Goal: Information Seeking & Learning: Learn about a topic

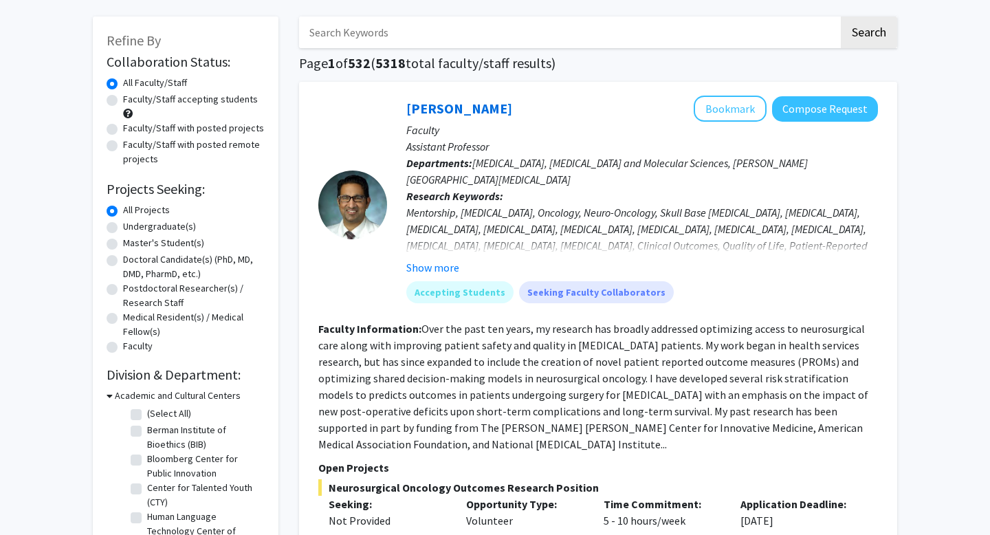
scroll to position [58, 0]
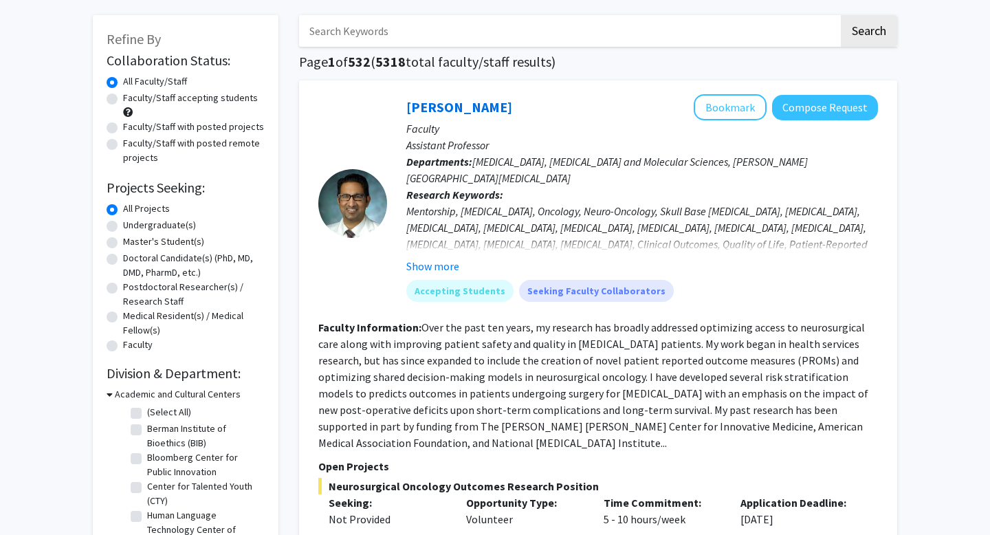
click at [123, 98] on label "Faculty/Staff accepting students" at bounding box center [190, 98] width 135 height 14
click at [123, 98] on input "Faculty/Staff accepting students" at bounding box center [127, 95] width 9 height 9
radio input "true"
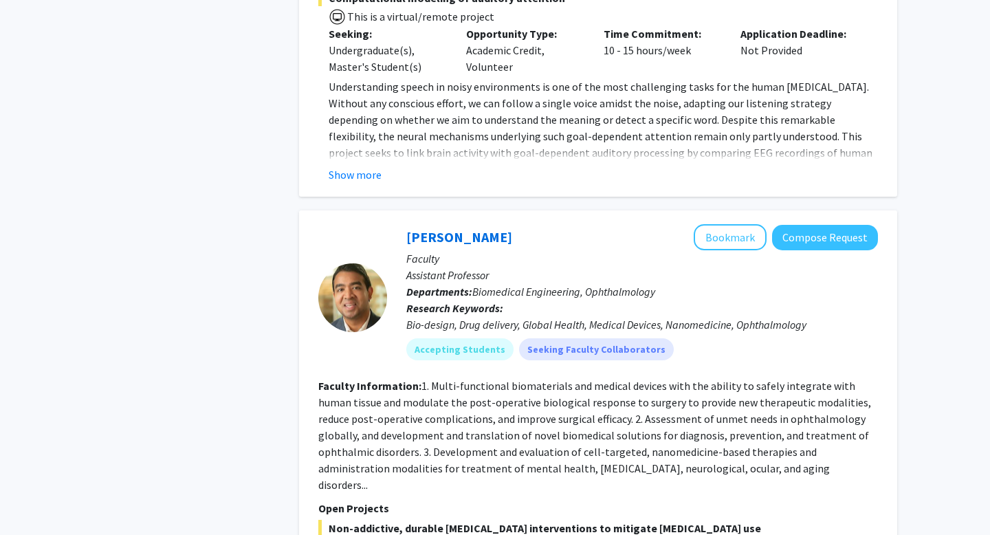
scroll to position [2820, 0]
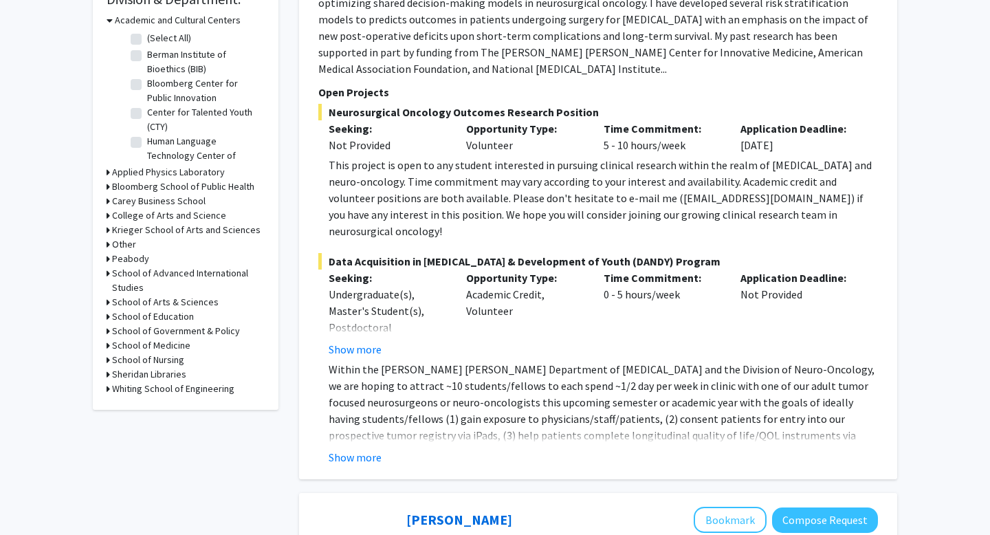
scroll to position [433, 0]
click at [109, 387] on icon at bounding box center [108, 388] width 3 height 14
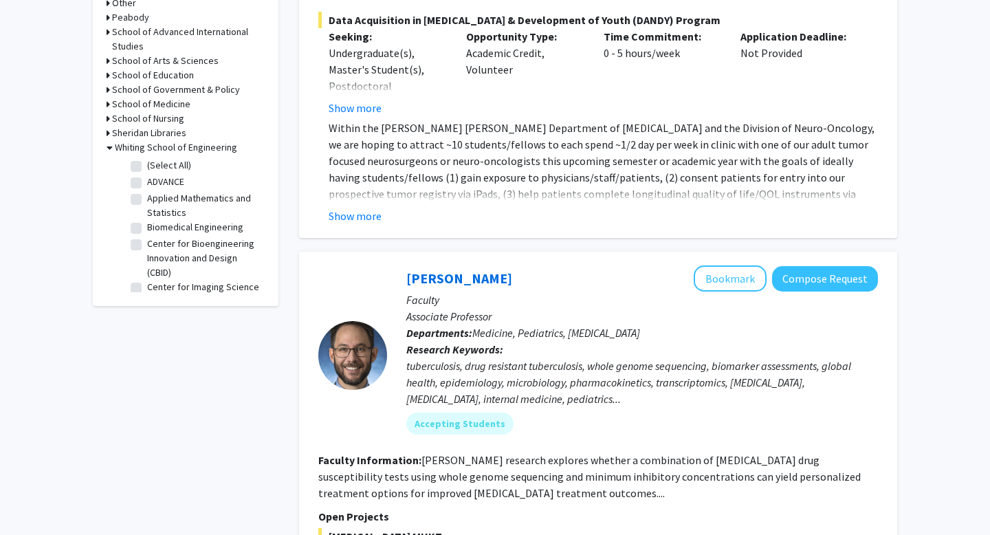
scroll to position [720, 0]
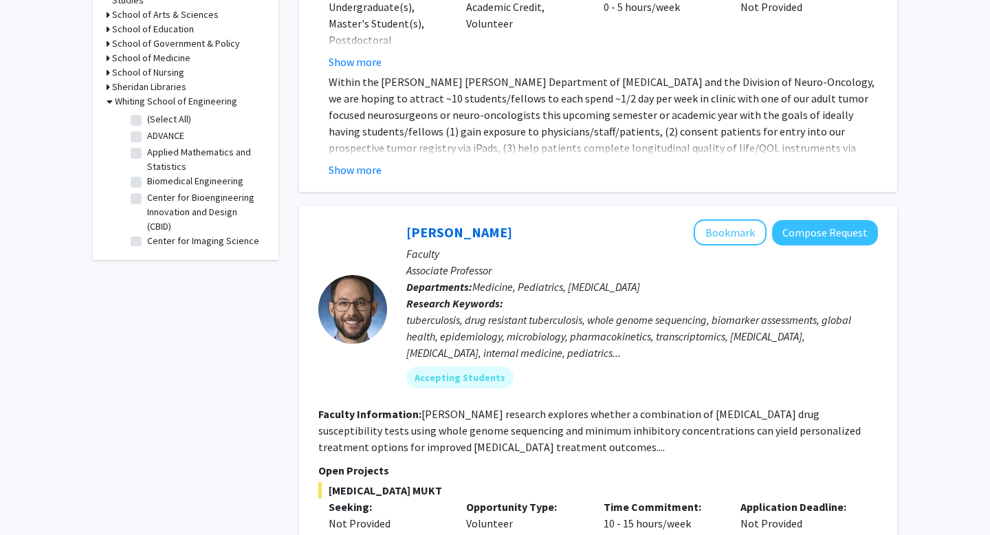
click at [147, 120] on label "(Select All)" at bounding box center [169, 119] width 44 height 14
click at [147, 120] on input "(Select All)" at bounding box center [151, 116] width 9 height 9
checkbox input "true"
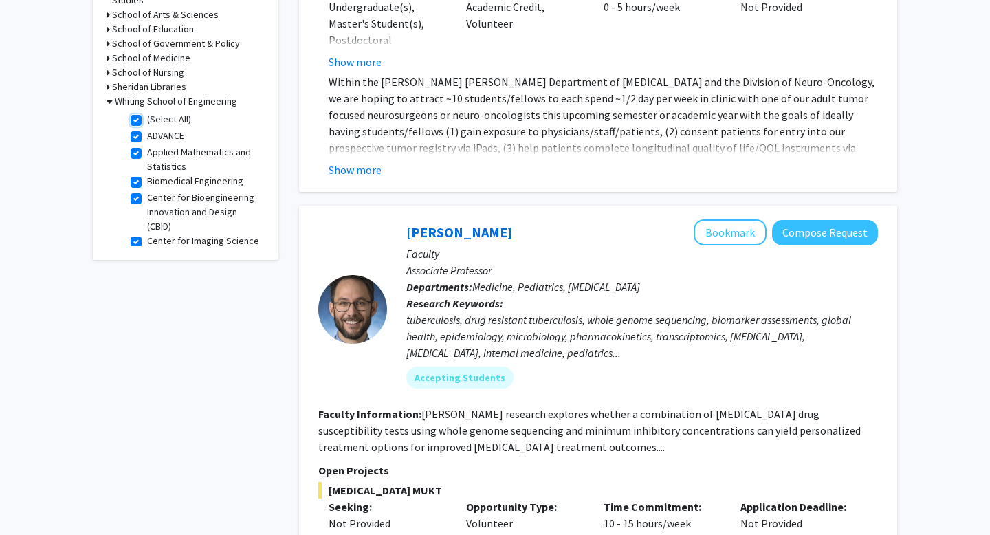
checkbox input "true"
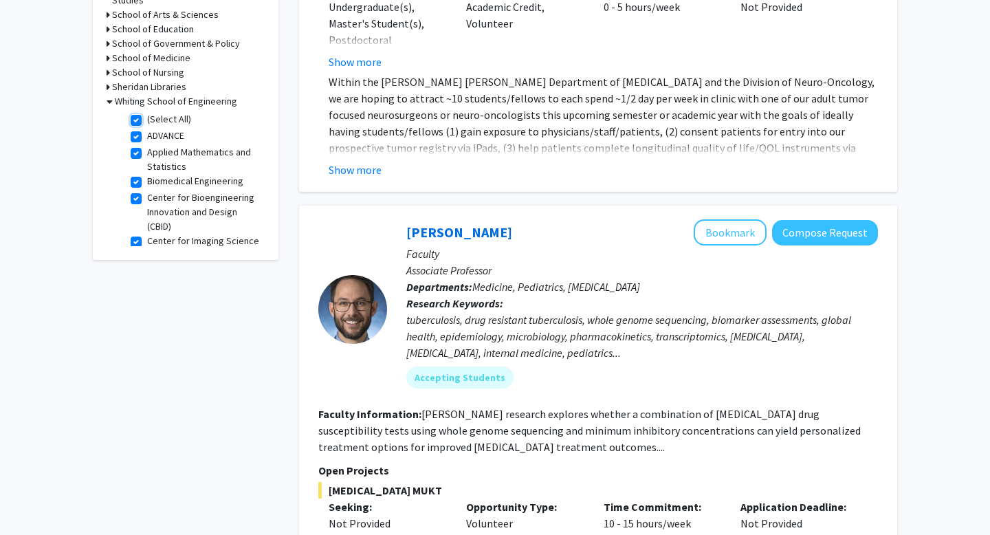
checkbox input "true"
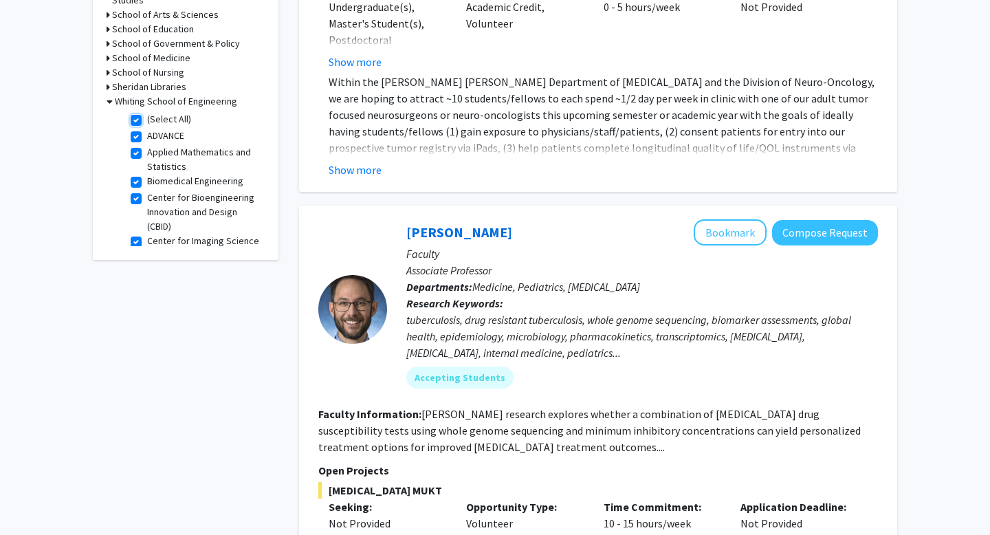
checkbox input "true"
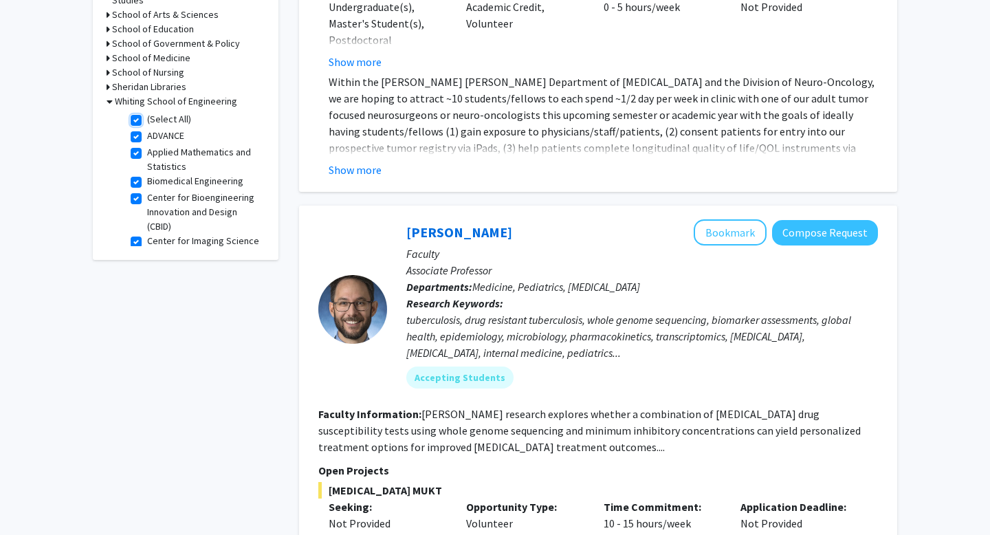
checkbox input "true"
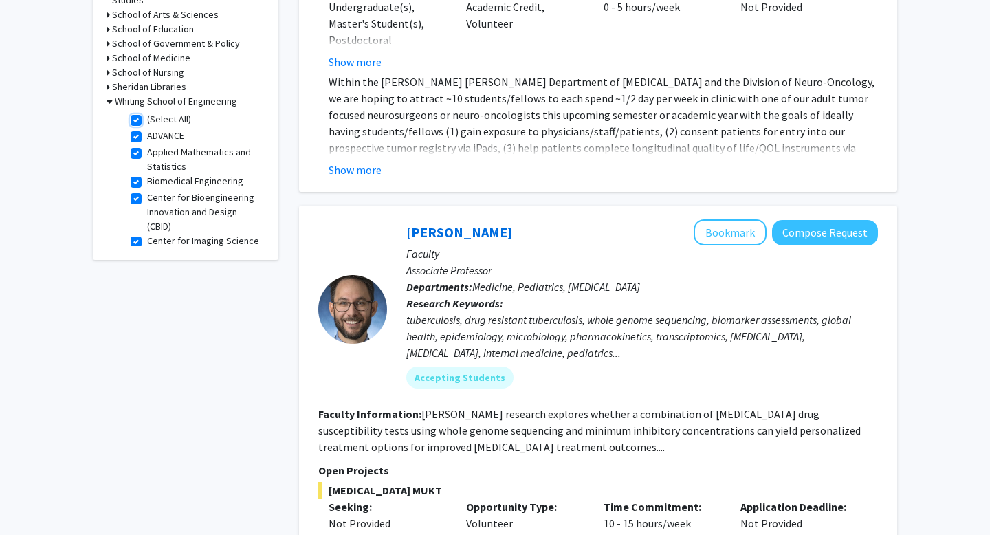
checkbox input "true"
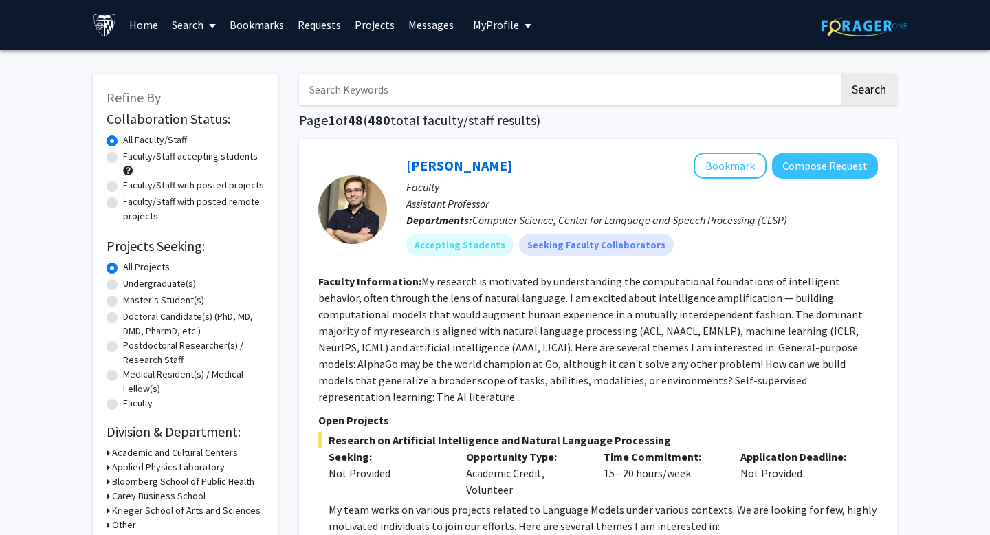
click at [123, 155] on label "Faculty/Staff accepting students" at bounding box center [190, 156] width 135 height 14
click at [123, 155] on input "Faculty/Staff accepting students" at bounding box center [127, 153] width 9 height 9
radio input "true"
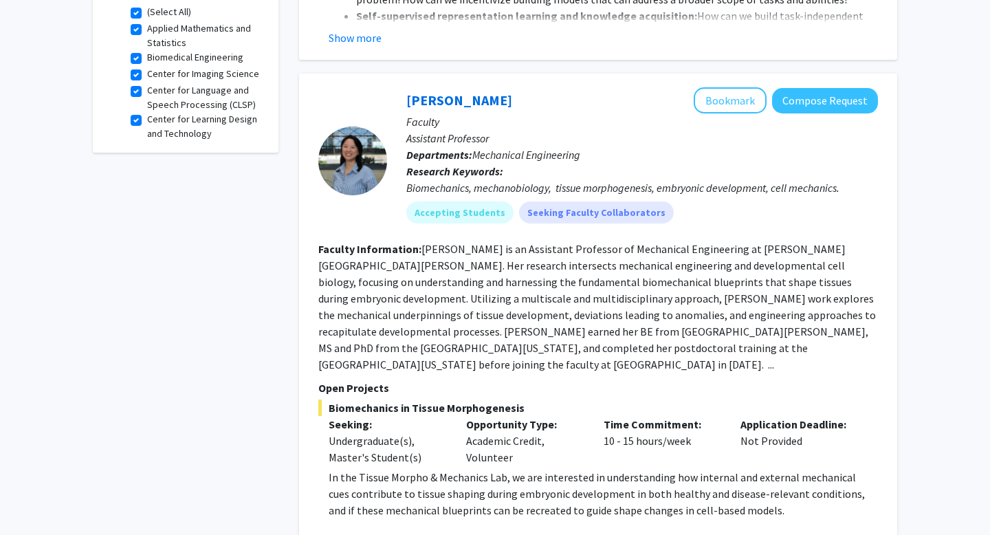
scroll to position [615, 0]
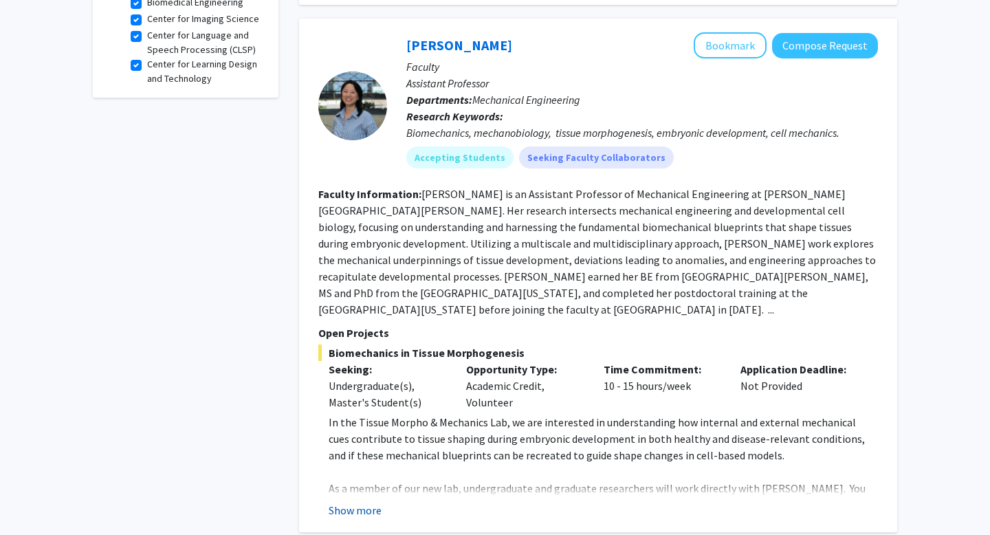
click at [341, 502] on button "Show more" at bounding box center [355, 510] width 53 height 17
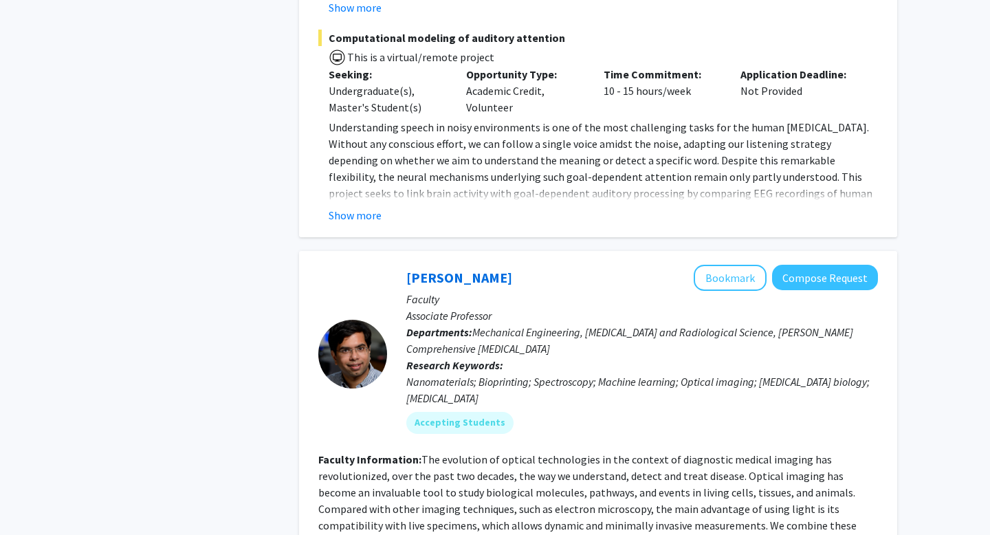
scroll to position [2067, 0]
